Goal: Obtain resource: Obtain resource

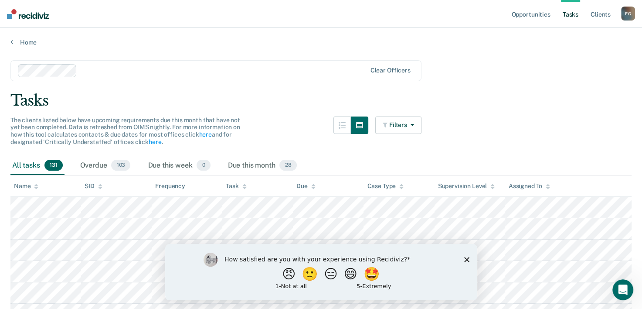
click at [466, 257] on icon "Close survey" at bounding box center [466, 258] width 5 height 5
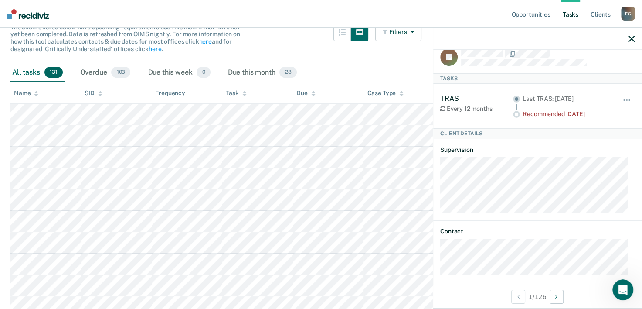
scroll to position [17, 0]
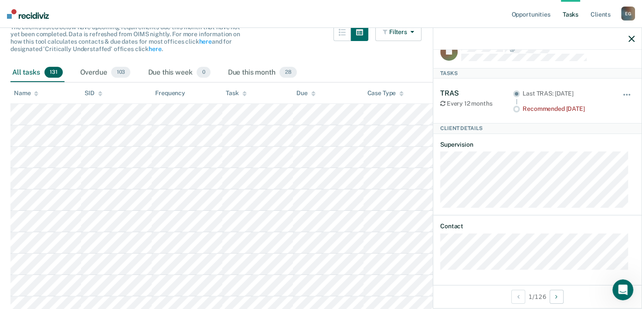
click at [633, 39] on icon "button" at bounding box center [632, 39] width 6 height 6
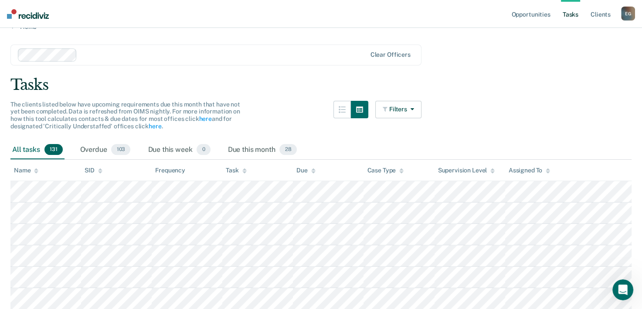
scroll to position [6, 0]
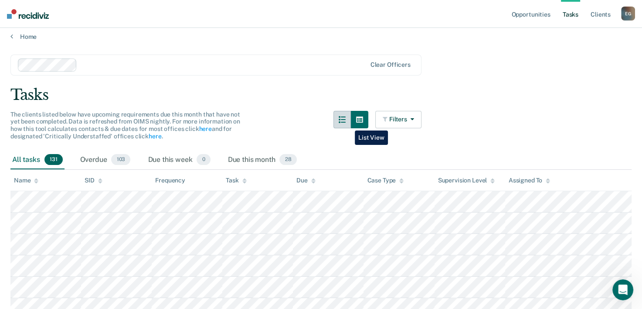
click at [348, 124] on button "button" at bounding box center [342, 119] width 17 height 17
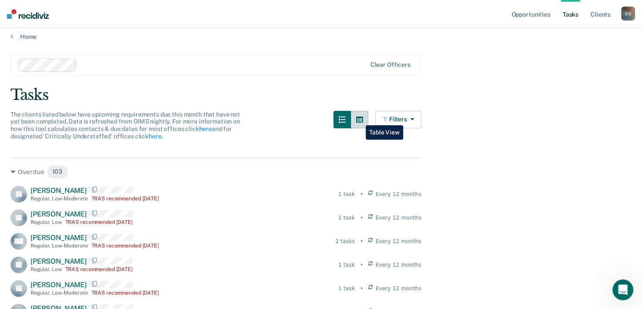
click at [359, 118] on button "button" at bounding box center [359, 119] width 17 height 17
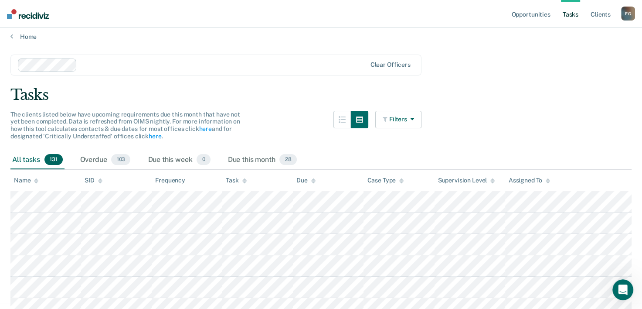
click at [403, 115] on button "Filters" at bounding box center [398, 119] width 46 height 17
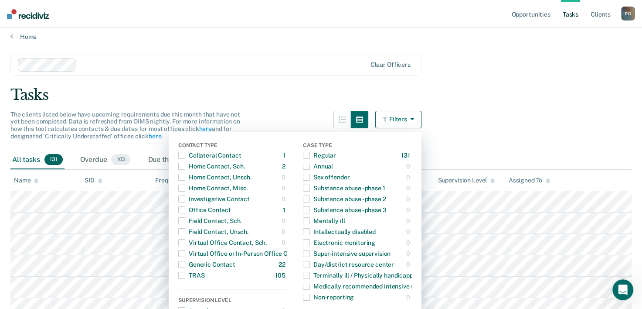
click at [449, 131] on main "Clear officers Tasks The clients listed below have upcoming requirements due th…" at bounding box center [321, 171] width 642 height 260
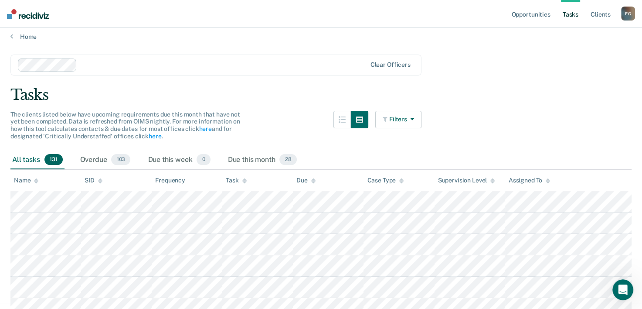
click at [414, 119] on icon "button" at bounding box center [410, 119] width 7 height 6
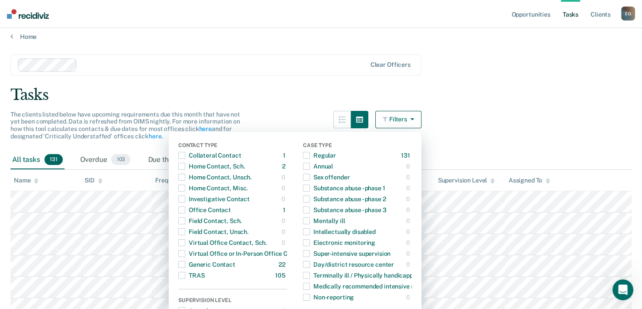
click at [445, 123] on main "Clear officers Tasks The clients listed below have upcoming requirements due th…" at bounding box center [321, 171] width 642 height 260
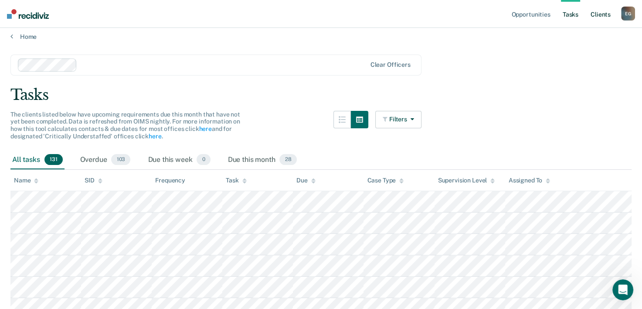
click at [593, 16] on link "Client s" at bounding box center [601, 14] width 24 height 28
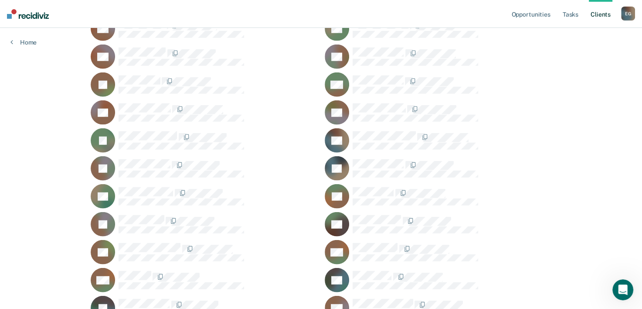
scroll to position [2136, 0]
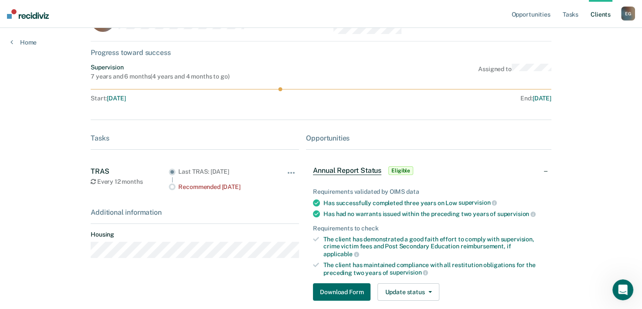
scroll to position [37, 0]
click at [411, 283] on button "Update status" at bounding box center [408, 291] width 61 height 17
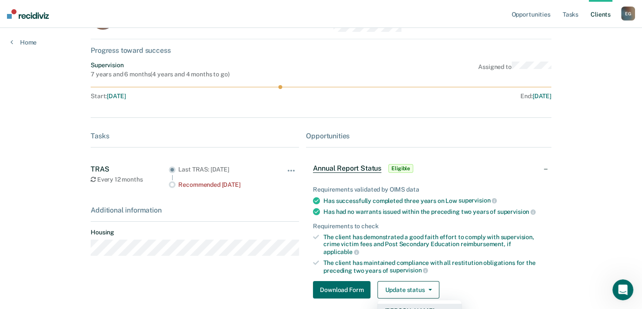
scroll to position [56, 0]
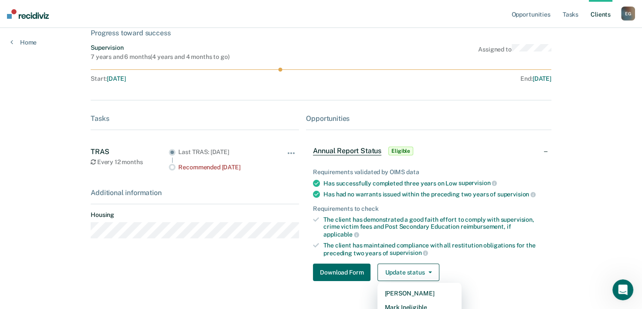
click at [460, 247] on div "The client has maintained compliance with all restitution obligations for the p…" at bounding box center [433, 249] width 221 height 15
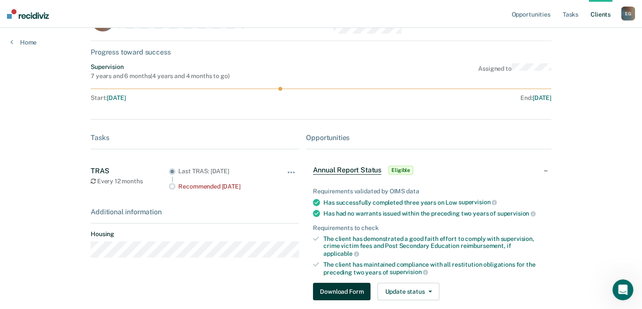
click at [345, 283] on button "Download Form" at bounding box center [342, 291] width 58 height 17
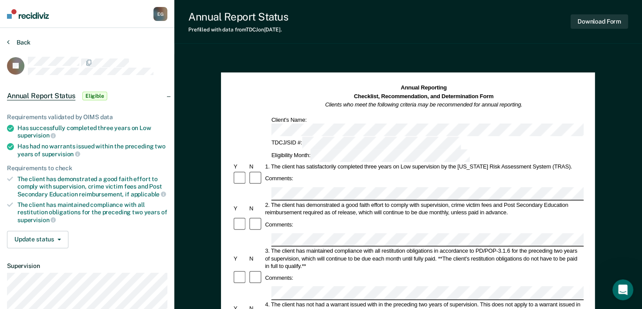
click at [11, 42] on button "Back" at bounding box center [19, 42] width 24 height 8
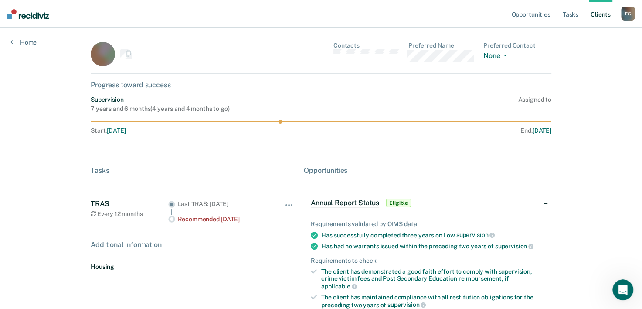
scroll to position [37, 0]
